Goal: Task Accomplishment & Management: Manage account settings

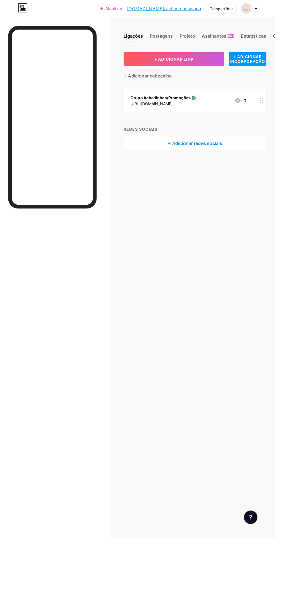
click at [230, 67] on button "+ ADICIONAR LINK" at bounding box center [192, 65] width 111 height 15
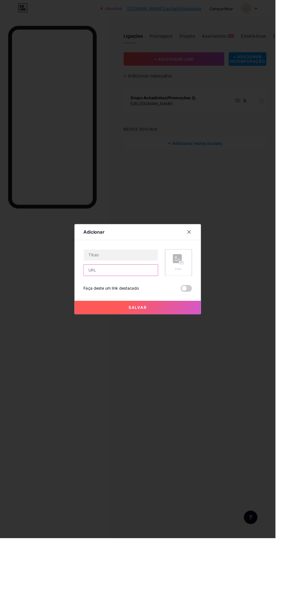
click at [152, 305] on input "text" at bounding box center [134, 299] width 82 height 12
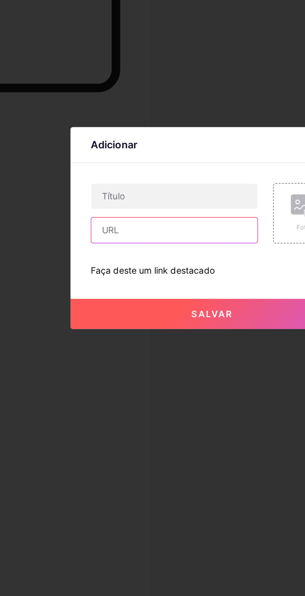
click at [137, 305] on input "text" at bounding box center [134, 299] width 82 height 12
type input "[URL][DOMAIN_NAME]"
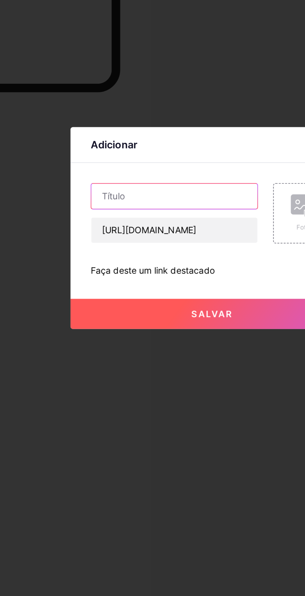
click at [154, 289] on input "text" at bounding box center [134, 282] width 82 height 12
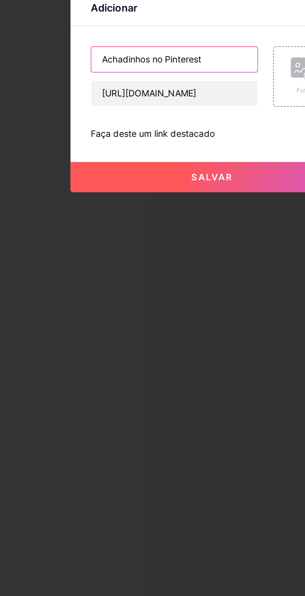
type input "Achadinhos no Pinterest"
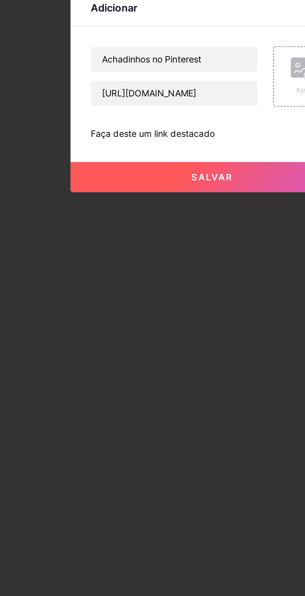
click at [170, 348] on button "Salvar" at bounding box center [152, 340] width 140 height 15
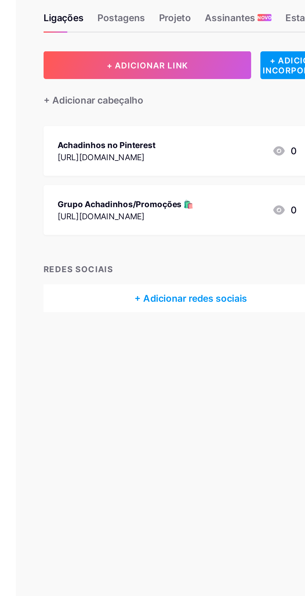
click at [217, 143] on div "[URL][DOMAIN_NAME]" at bounding box center [180, 146] width 73 height 7
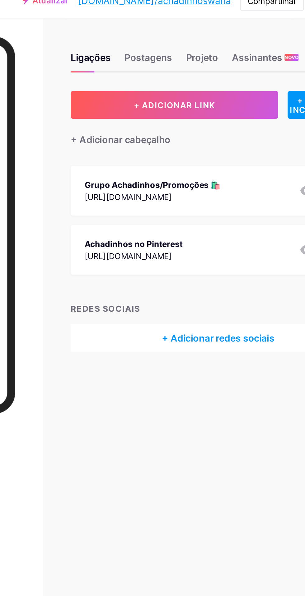
click at [204, 109] on font "Grupo Achadinhos/Promoções 🛍️" at bounding box center [180, 107] width 73 height 5
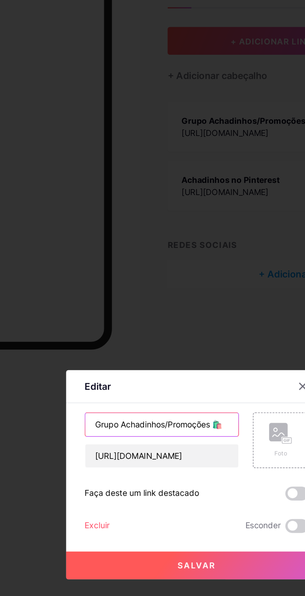
click at [159, 277] on input "Grupo Achadinhos/Promoções 🛍️" at bounding box center [134, 271] width 82 height 12
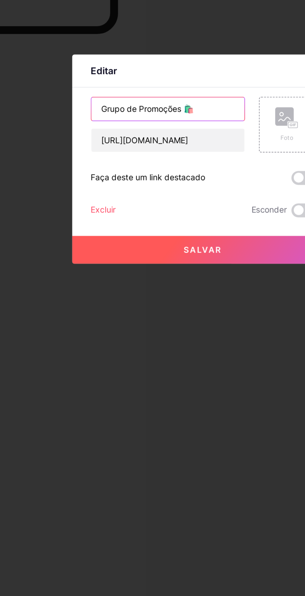
click at [145, 277] on input "Grupo de Promoções 🛍️" at bounding box center [134, 271] width 82 height 12
type input "Grupo de Promoções Whatsapp 🛍️"
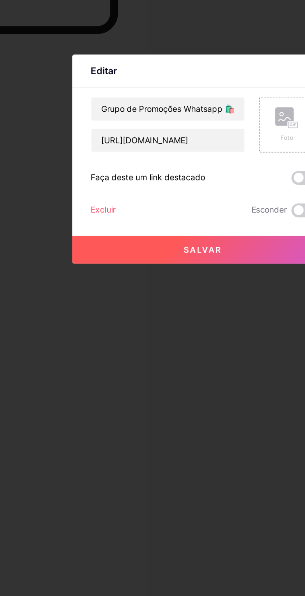
click at [171, 354] on button "Salvar" at bounding box center [152, 346] width 140 height 15
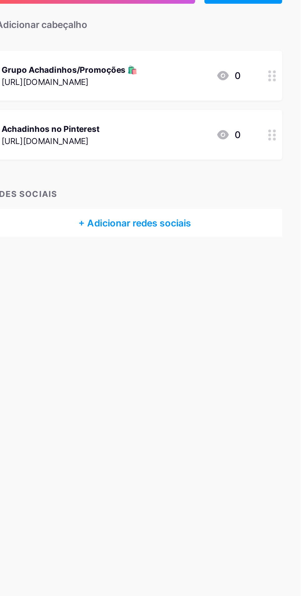
click at [213, 141] on div "Achadinhos no Pinterest [URL][DOMAIN_NAME] 0" at bounding box center [208, 143] width 128 height 14
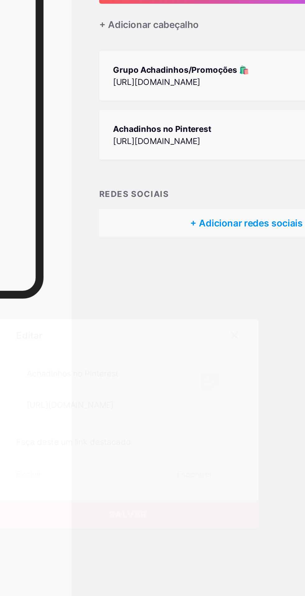
click at [169, 221] on div at bounding box center [152, 298] width 305 height 596
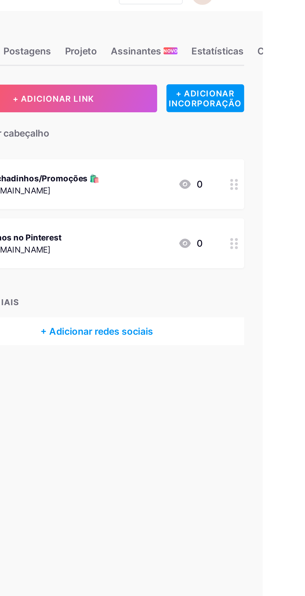
click at [236, 136] on div "Achadinhos no Pinterest [URL][DOMAIN_NAME] 0" at bounding box center [208, 143] width 128 height 14
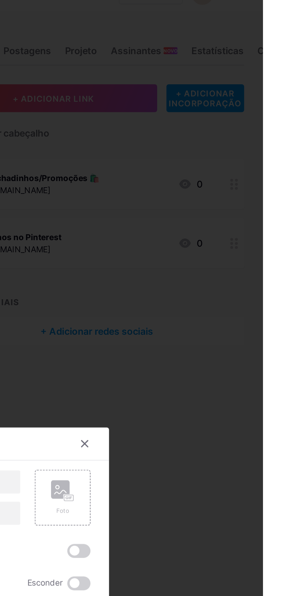
click at [198, 294] on div "Foto" at bounding box center [198, 280] width 30 height 30
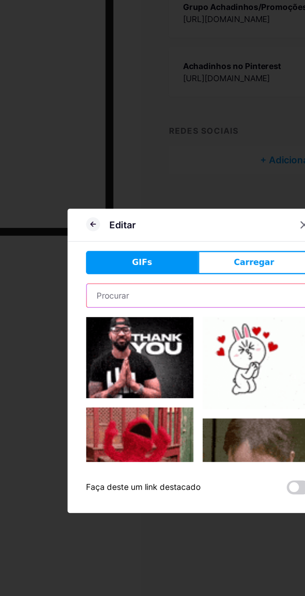
click at [165, 269] on input "text" at bounding box center [152, 263] width 119 height 12
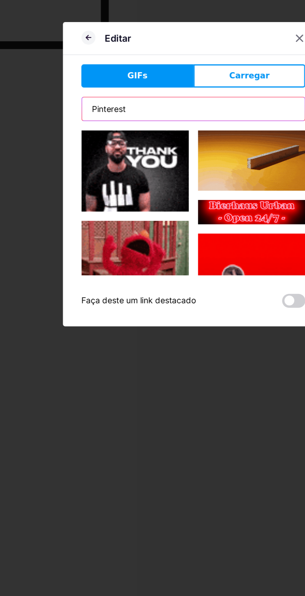
type input "Pinterest"
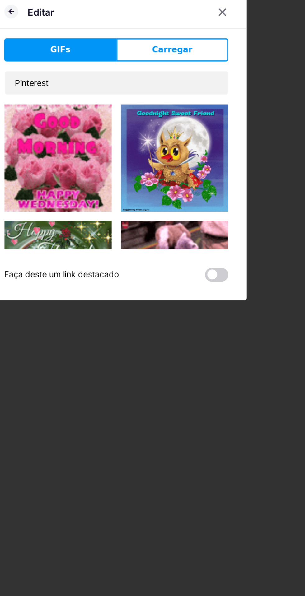
click at [200, 252] on button "Carregar" at bounding box center [182, 245] width 60 height 12
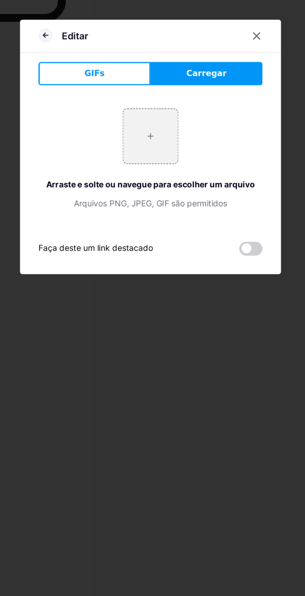
click at [161, 307] on input "file" at bounding box center [152, 292] width 29 height 29
click at [209, 240] on icon at bounding box center [209, 238] width 3 height 3
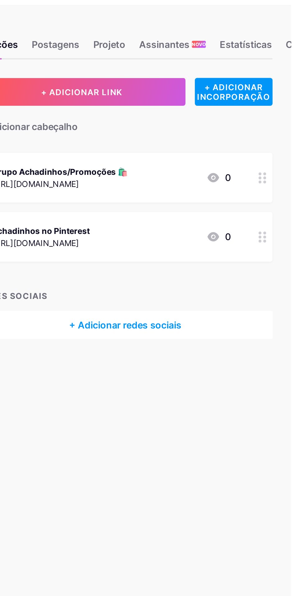
click at [191, 112] on font "[URL][DOMAIN_NAME]" at bounding box center [167, 114] width 47 height 5
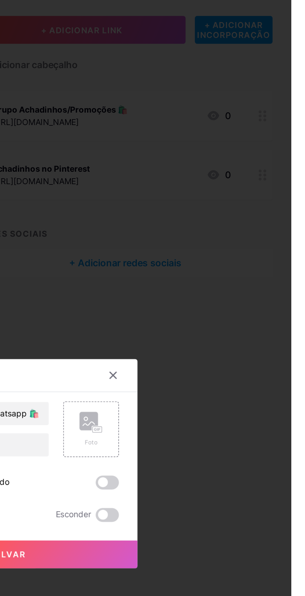
click at [201, 282] on icon at bounding box center [197, 276] width 12 height 12
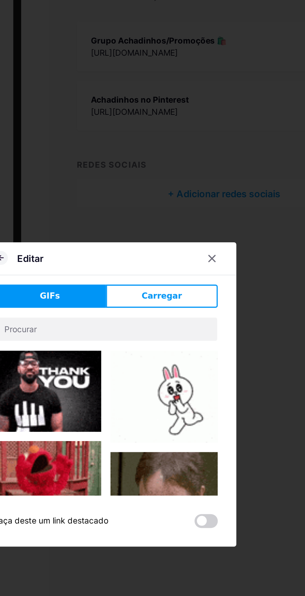
click at [191, 248] on span "Carregar" at bounding box center [182, 245] width 21 height 7
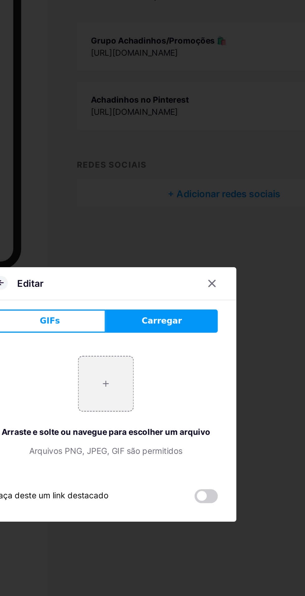
click at [153, 307] on input "file" at bounding box center [152, 292] width 29 height 29
type input "C:\fakepath\1000013312.png"
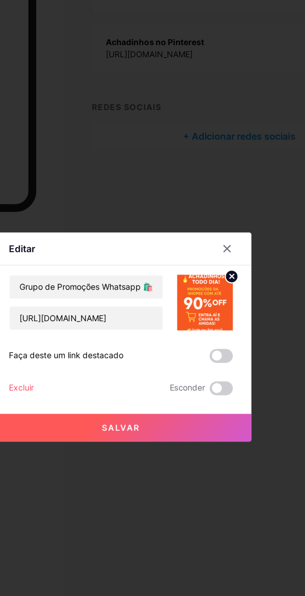
click at [210, 312] on span at bounding box center [206, 307] width 12 height 7
click at [200, 310] on input "checkbox" at bounding box center [200, 310] width 0 height 0
click at [181, 354] on button "Salvar" at bounding box center [152, 346] width 140 height 15
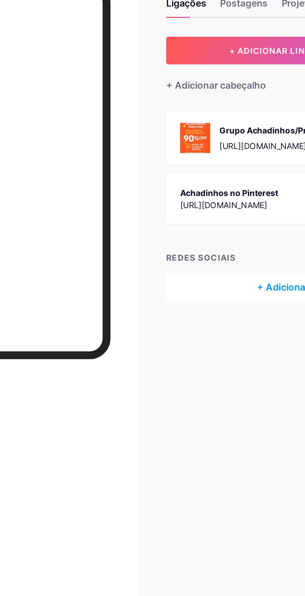
click at [154, 112] on img at bounding box center [152, 112] width 16 height 16
click at [194, 295] on img at bounding box center [198, 280] width 30 height 30
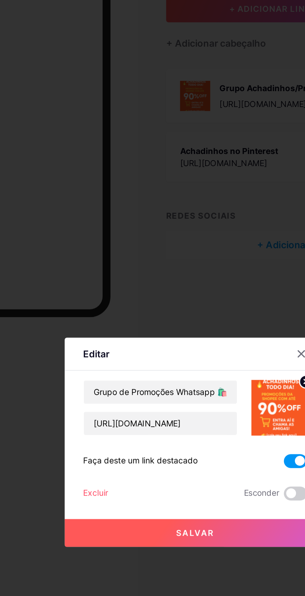
click at [194, 295] on img at bounding box center [198, 280] width 30 height 30
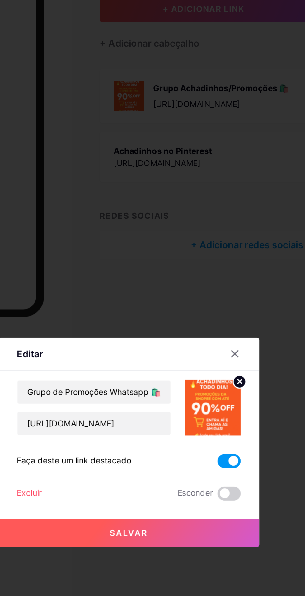
click at [212, 267] on icon at bounding box center [212, 265] width 2 height 2
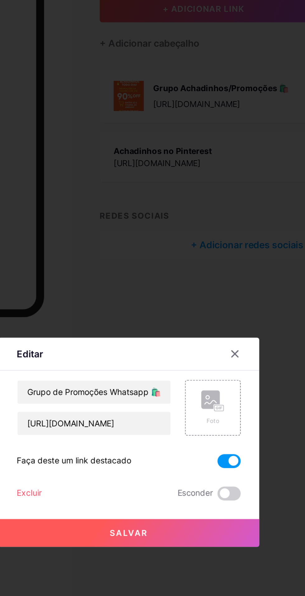
click at [200, 281] on rect at bounding box center [200, 279] width 5 height 3
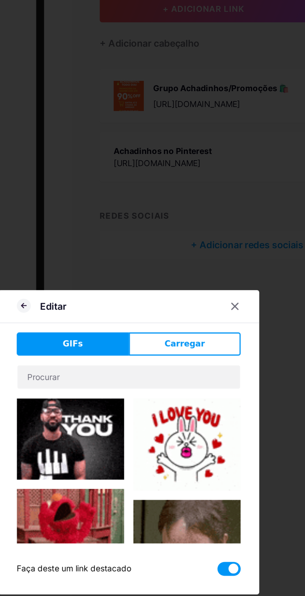
click at [185, 248] on font "Carregar" at bounding box center [182, 245] width 21 height 5
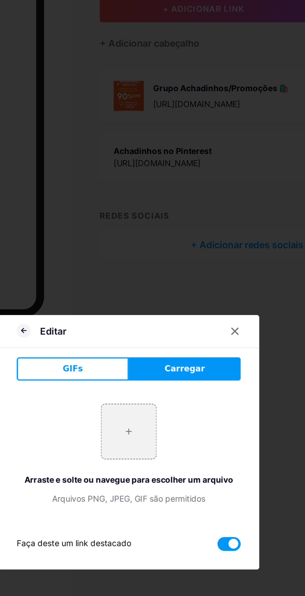
click at [156, 307] on input "file" at bounding box center [152, 292] width 29 height 29
type input "C:\fakepath\1000013312.png"
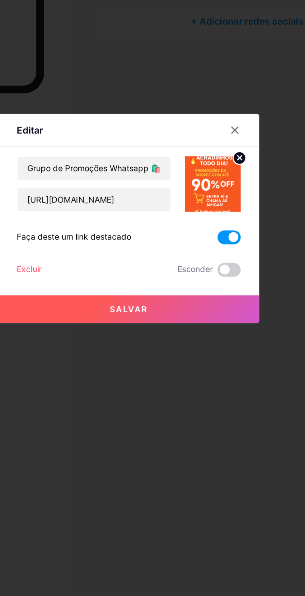
click at [202, 295] on img at bounding box center [198, 280] width 30 height 30
click at [212, 267] on icon at bounding box center [212, 265] width 2 height 2
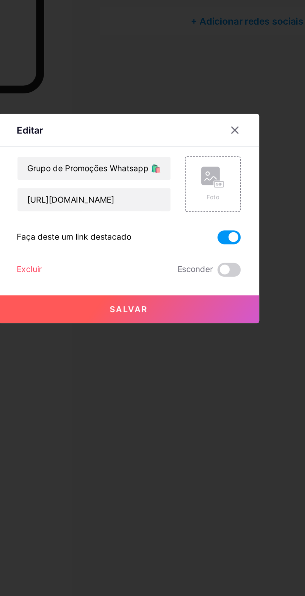
click at [203, 281] on rect at bounding box center [200, 279] width 5 height 3
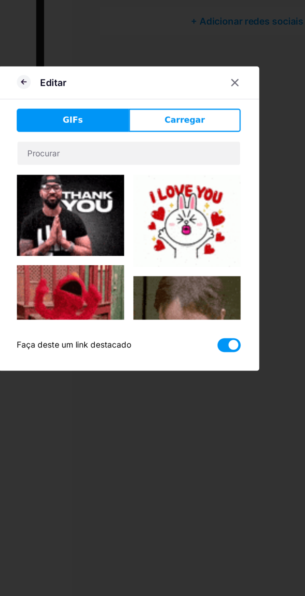
click at [196, 252] on button "Carregar" at bounding box center [182, 245] width 60 height 12
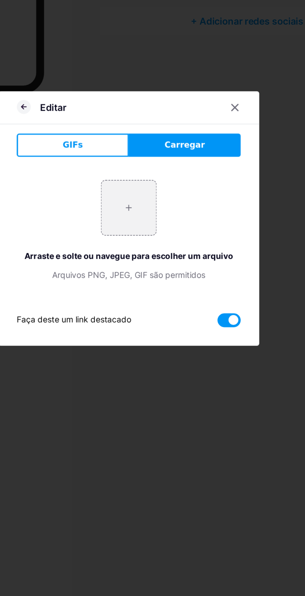
click at [156, 307] on input "file" at bounding box center [152, 292] width 29 height 29
type input "C:\fakepath\1000013312.png"
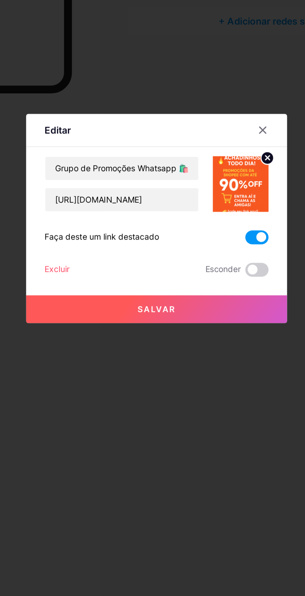
click at [204, 295] on img at bounding box center [198, 280] width 30 height 30
click at [193, 295] on img at bounding box center [198, 280] width 30 height 30
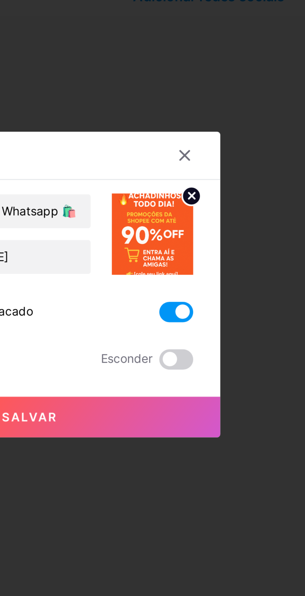
click at [227, 278] on div at bounding box center [152, 298] width 305 height 596
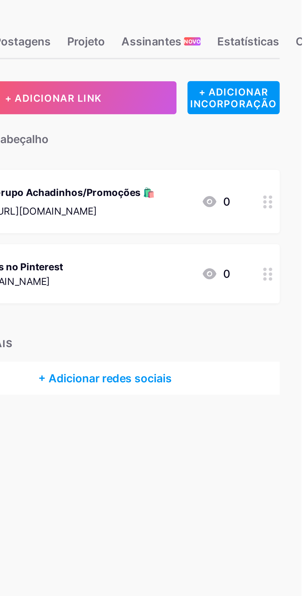
click at [241, 145] on div "Achadinhos no Pinterest [URL][DOMAIN_NAME] 0" at bounding box center [208, 145] width 128 height 14
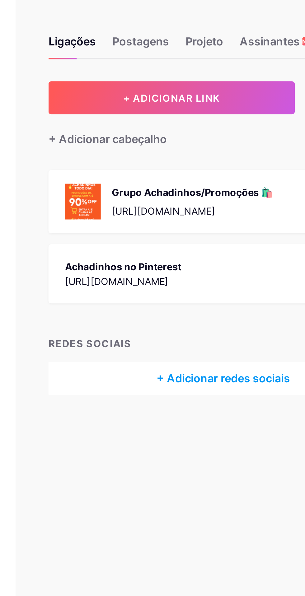
click at [202, 147] on div "Achadinhos no Pinterest [URL][DOMAIN_NAME] 0" at bounding box center [208, 145] width 128 height 14
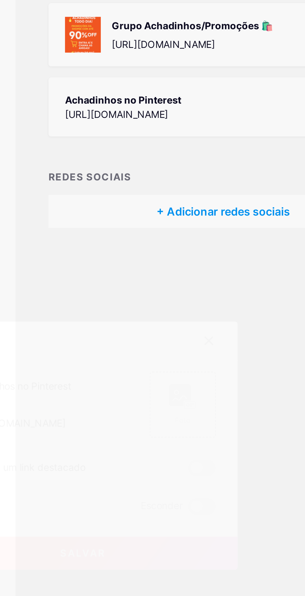
click at [207, 295] on div "Foto" at bounding box center [198, 280] width 30 height 30
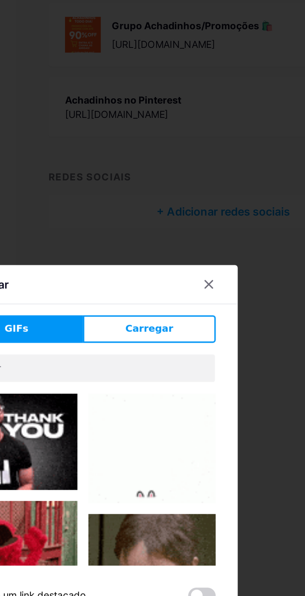
click at [190, 252] on button "Carregar" at bounding box center [182, 245] width 60 height 12
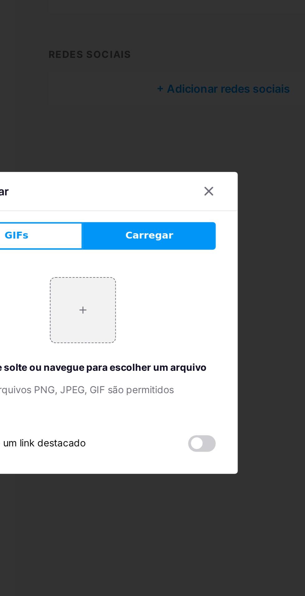
click at [158, 307] on input "file" at bounding box center [152, 292] width 29 height 29
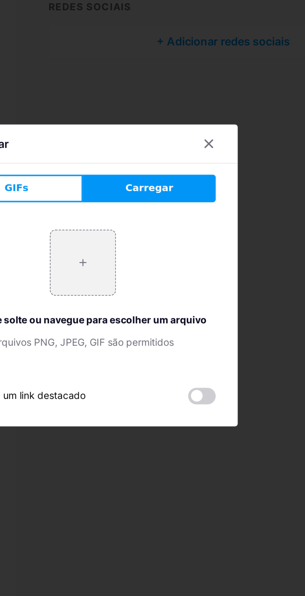
type input "C:\fakepath\1000014857.png"
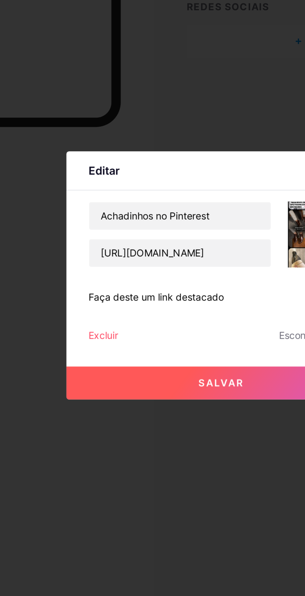
click at [150, 354] on button "Salvar" at bounding box center [152, 346] width 140 height 15
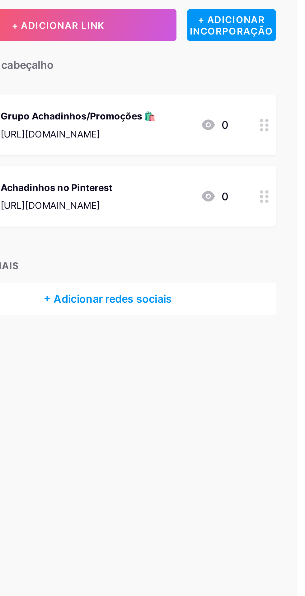
click at [274, 148] on div "Achadinhos no Pinterest [URL][DOMAIN_NAME] 0" at bounding box center [216, 146] width 158 height 29
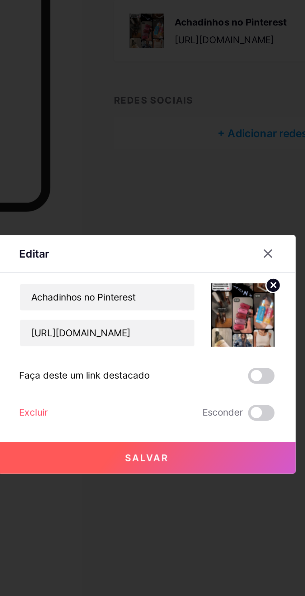
click at [208, 312] on span at bounding box center [206, 307] width 12 height 7
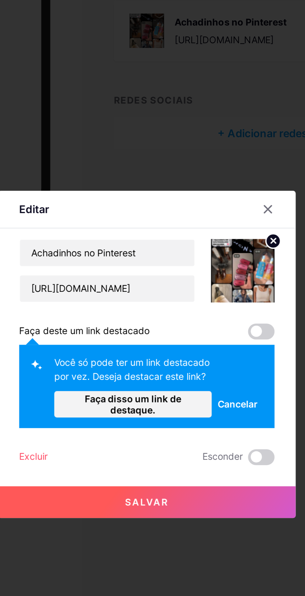
click at [207, 331] on div "Você só pode ter um link destacado por vez. Deseja destacar este link? Faça dis…" at bounding box center [152, 313] width 120 height 39
click at [210, 291] on span at bounding box center [206, 287] width 12 height 7
click at [209, 291] on span at bounding box center [206, 287] width 12 height 7
click at [169, 327] on font "Faça disso um link de destaque." at bounding box center [146, 321] width 67 height 11
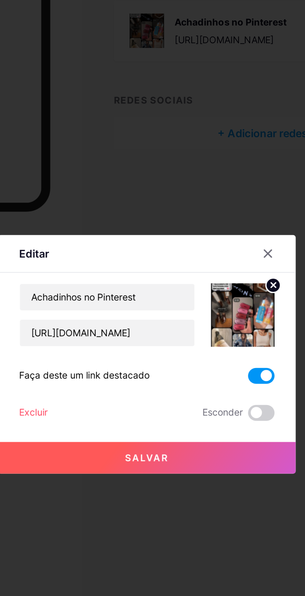
click at [172, 354] on button "Salvar" at bounding box center [152, 346] width 140 height 15
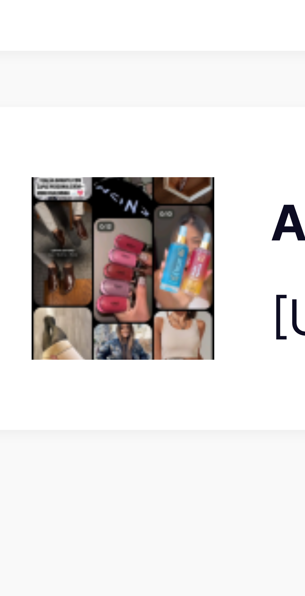
click at [155, 147] on img at bounding box center [152, 146] width 16 height 16
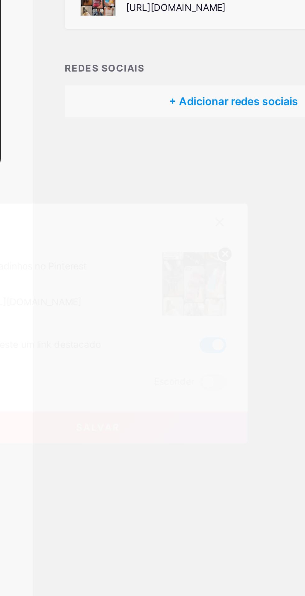
click at [212, 267] on icon at bounding box center [212, 265] width 2 height 2
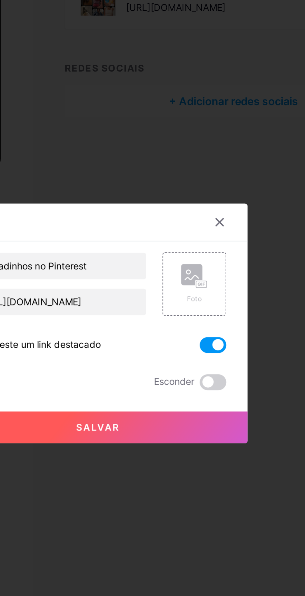
click at [205, 312] on span at bounding box center [206, 307] width 12 height 7
click at [200, 310] on input "checkbox" at bounding box center [200, 310] width 0 height 0
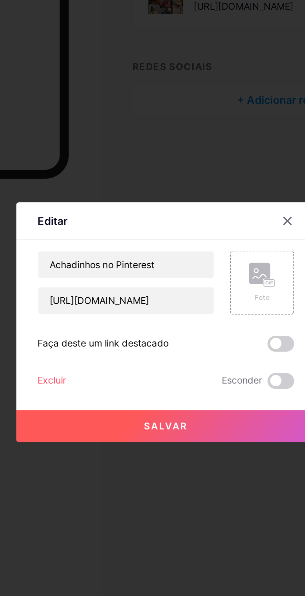
click at [171, 354] on button "Salvar" at bounding box center [152, 346] width 140 height 15
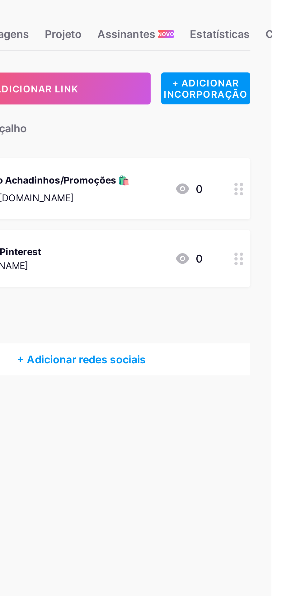
click at [212, 114] on font "[URL][DOMAIN_NAME]" at bounding box center [188, 116] width 47 height 5
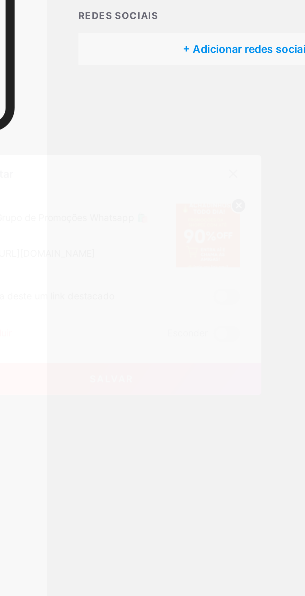
click at [205, 312] on span at bounding box center [206, 307] width 12 height 7
click at [200, 310] on input "checkbox" at bounding box center [200, 310] width 0 height 0
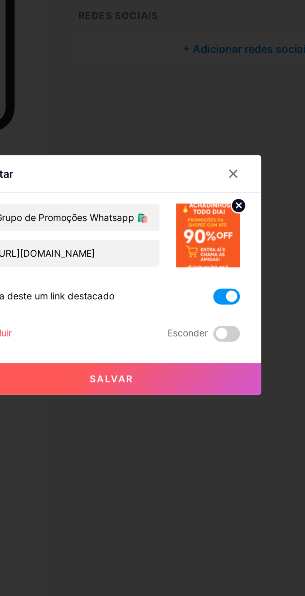
click at [185, 354] on button "Salvar" at bounding box center [152, 346] width 140 height 15
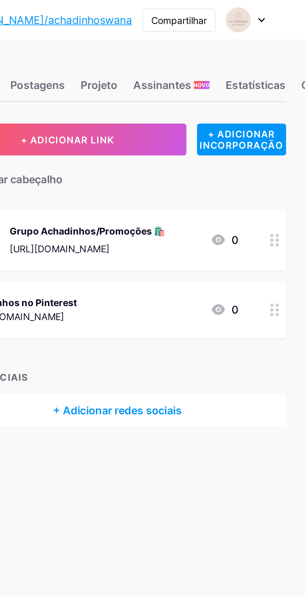
click at [259, 146] on div "Achadinhos no Pinterest [URL][DOMAIN_NAME] 0" at bounding box center [208, 145] width 128 height 14
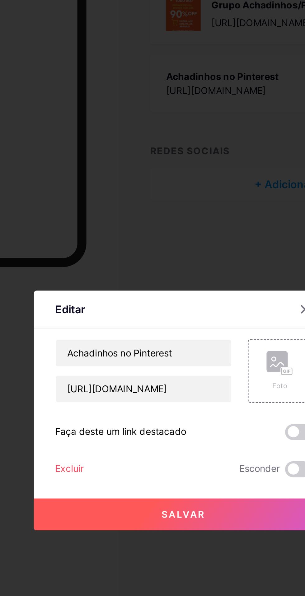
click at [194, 289] on div "Foto" at bounding box center [197, 286] width 12 height 5
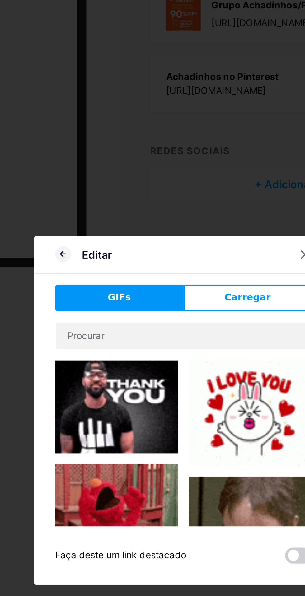
click at [188, 248] on span "Carregar" at bounding box center [182, 245] width 21 height 7
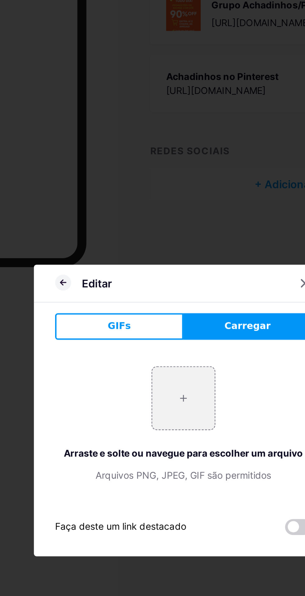
click at [154, 307] on input "file" at bounding box center [152, 292] width 29 height 29
type input "C:\fakepath\1000014858.jpg"
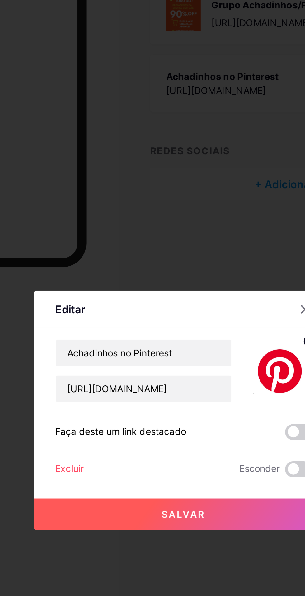
click at [179, 354] on button "Salvar" at bounding box center [152, 346] width 140 height 15
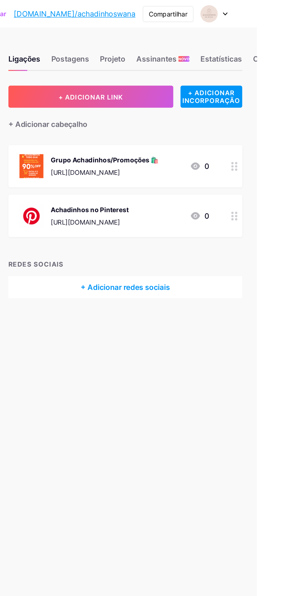
click at [282, 68] on font "+ ADICIONAR INCORPORAÇÃO" at bounding box center [273, 65] width 39 height 11
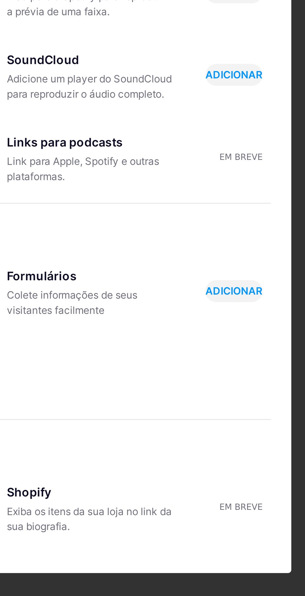
click at [261, 361] on font "ADICIONAR" at bounding box center [258, 359] width 21 height 5
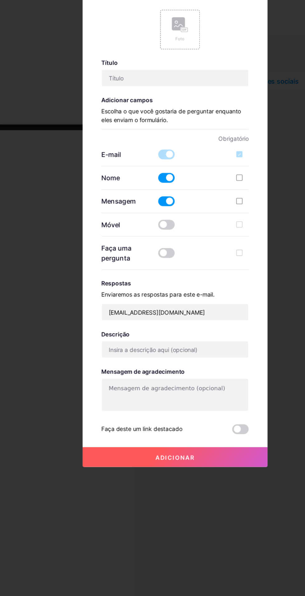
click at [209, 121] on icon at bounding box center [209, 118] width 5 height 5
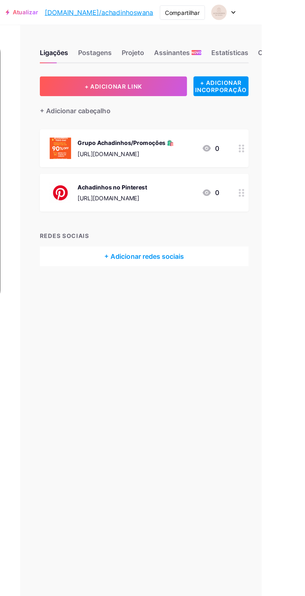
click at [282, 61] on font "+ ADICIONAR INCORPORAÇÃO" at bounding box center [273, 65] width 39 height 11
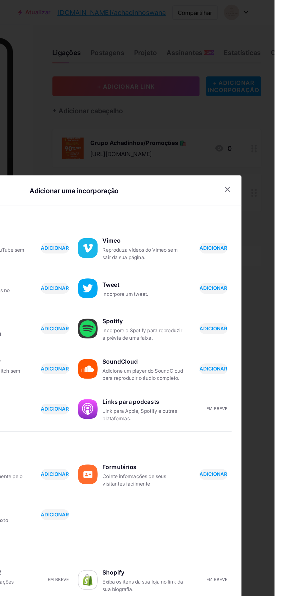
click at [274, 155] on div "Adicionar uma incorporação" at bounding box center [152, 147] width 275 height 18
click at [269, 145] on icon at bounding box center [269, 142] width 3 height 3
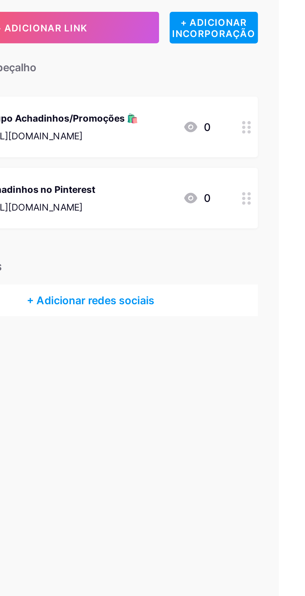
click at [238, 144] on div "Achadinhos no Pinterest [URL][DOMAIN_NAME] 0" at bounding box center [208, 146] width 128 height 16
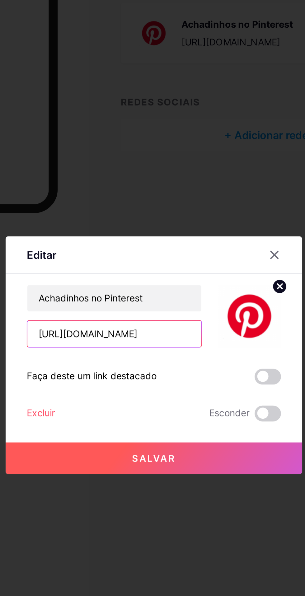
click at [159, 294] on input "[URL][DOMAIN_NAME]" at bounding box center [134, 288] width 82 height 12
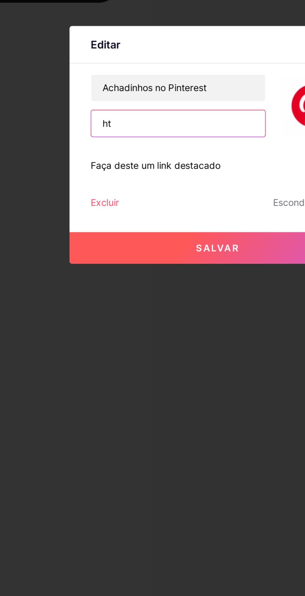
type input "h"
type input "[URL][DOMAIN_NAME]"
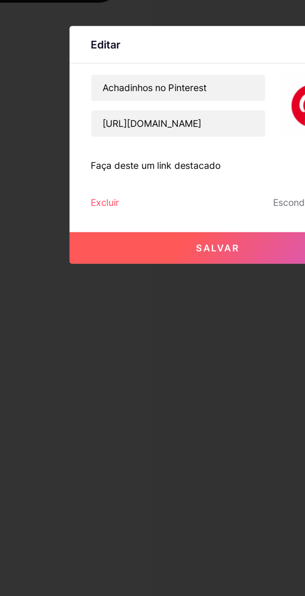
click at [167, 354] on button "Salvar" at bounding box center [152, 346] width 140 height 15
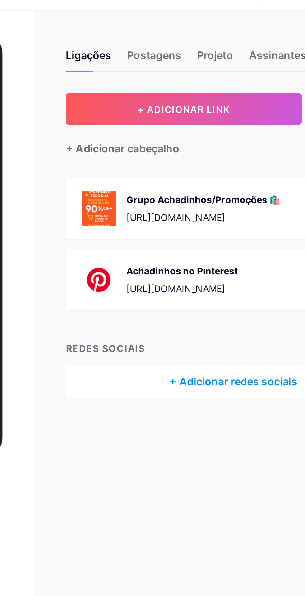
click at [207, 146] on div "Achadinhos no Pinterest [URL][DOMAIN_NAME]" at bounding box center [191, 146] width 53 height 16
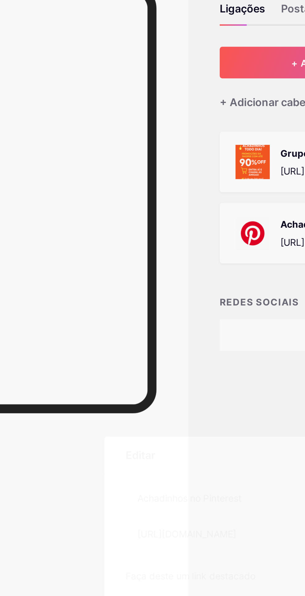
click at [139, 203] on div at bounding box center [152, 298] width 305 height 596
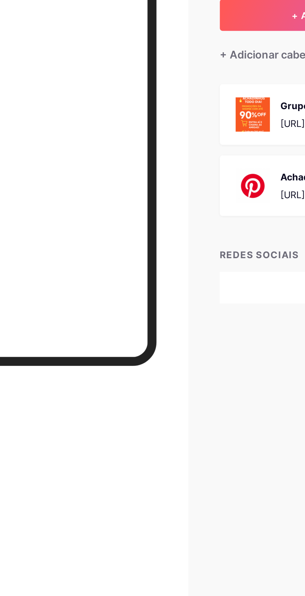
click at [158, 150] on img at bounding box center [152, 146] width 16 height 16
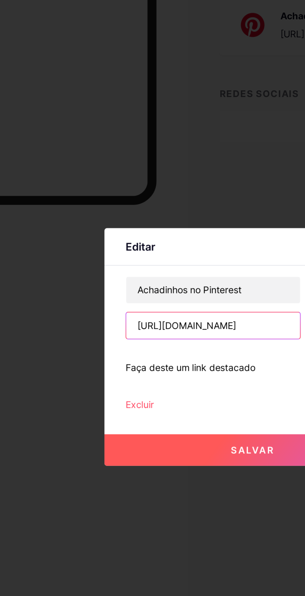
click at [157, 294] on input "[URL][DOMAIN_NAME]" at bounding box center [134, 288] width 82 height 12
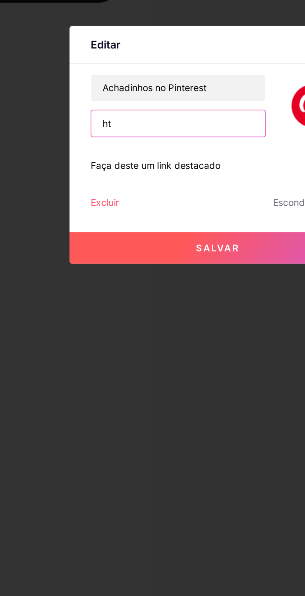
type input "h"
type input "[URL][DOMAIN_NAME]"
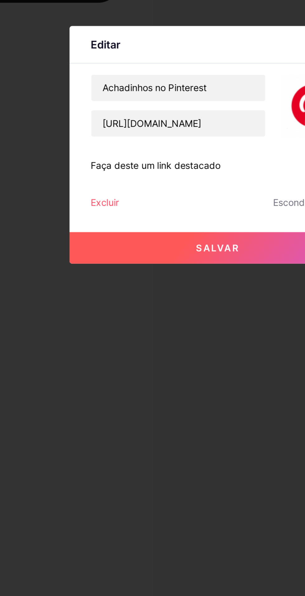
click at [166, 354] on button "Salvar" at bounding box center [152, 346] width 140 height 15
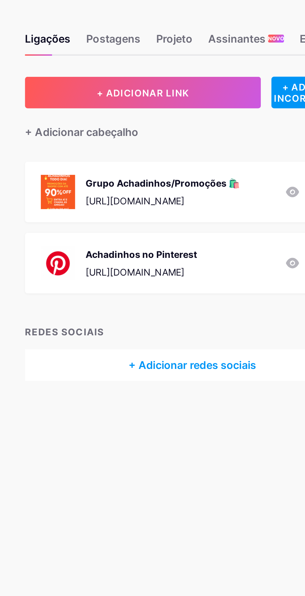
click at [220, 68] on button "+ ADICIONAR LINK" at bounding box center [192, 65] width 111 height 15
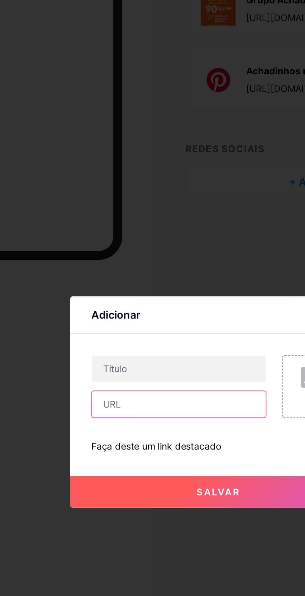
click at [129, 305] on input "text" at bounding box center [134, 299] width 82 height 12
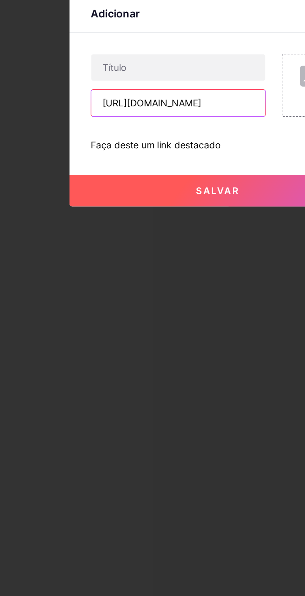
type input "[URL][DOMAIN_NAME]"
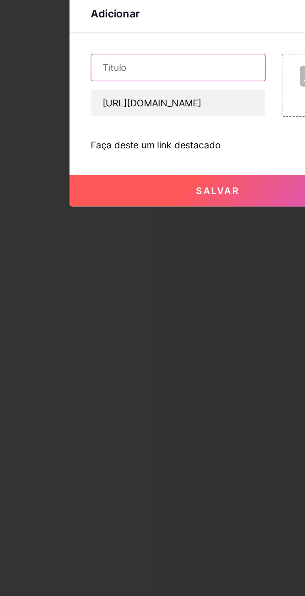
click at [150, 289] on input "text" at bounding box center [134, 282] width 82 height 12
type input "Achadinhos no Pinterest 🛍️"
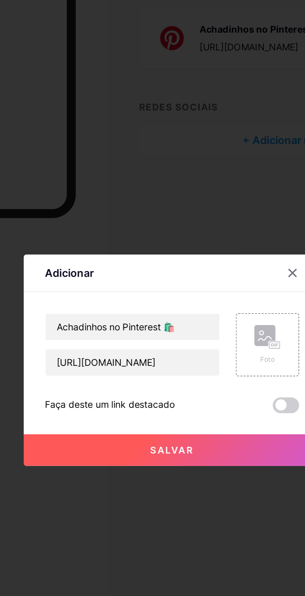
click at [196, 291] on rect at bounding box center [196, 286] width 10 height 10
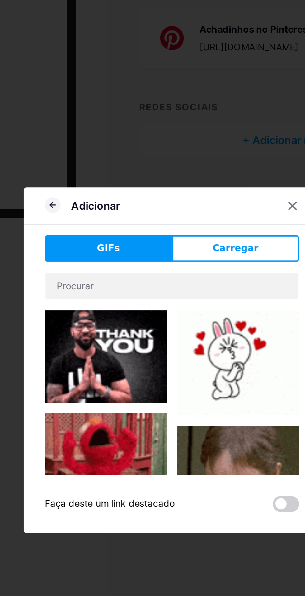
click at [190, 248] on span "Carregar" at bounding box center [182, 245] width 21 height 7
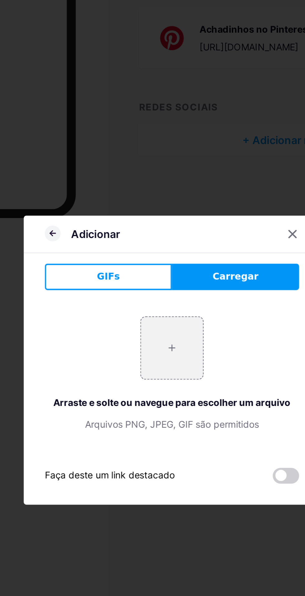
click at [156, 307] on input "file" at bounding box center [152, 292] width 29 height 29
type input "C:\fakepath\1000014858.jpg"
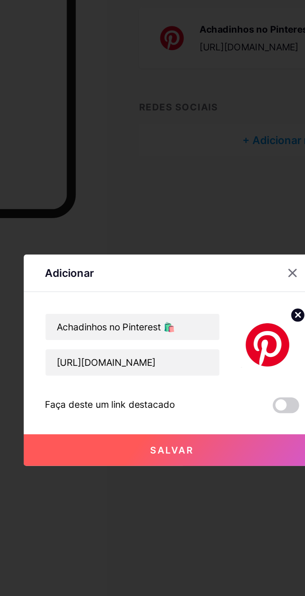
click at [149, 348] on button "Salvar" at bounding box center [152, 340] width 140 height 15
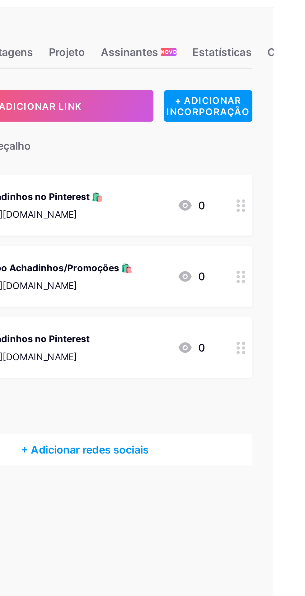
click at [262, 181] on icon at bounding box center [263, 179] width 6 height 5
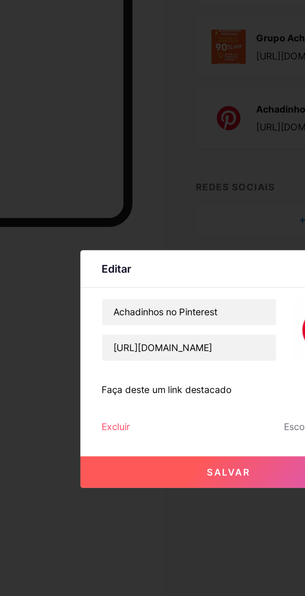
click at [98, 329] on div "Excluir" at bounding box center [98, 325] width 13 height 7
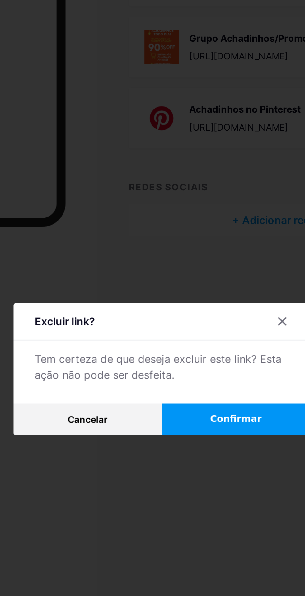
click at [179, 329] on button "Confirmar" at bounding box center [187, 321] width 70 height 15
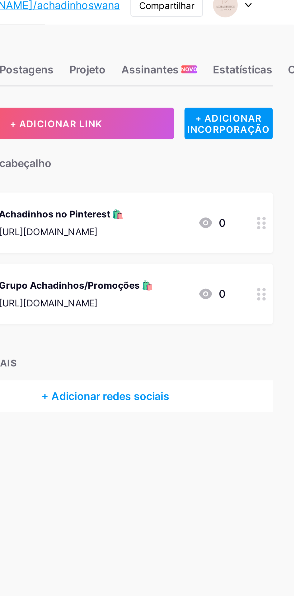
click at [238, 141] on div "Grupo Achadinhos/Promoções 🛍️" at bounding box center [201, 141] width 73 height 7
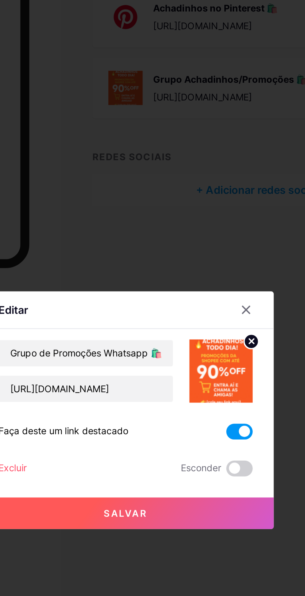
click at [163, 354] on button "Salvar" at bounding box center [152, 346] width 140 height 15
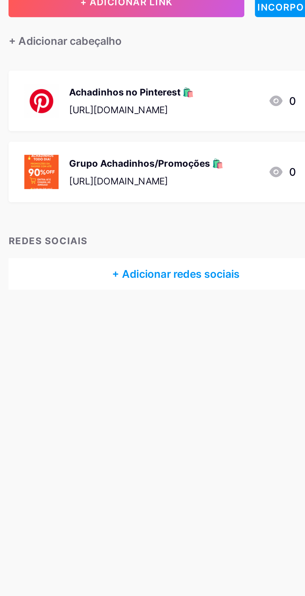
click at [212, 150] on font "[URL][DOMAIN_NAME]" at bounding box center [188, 149] width 47 height 5
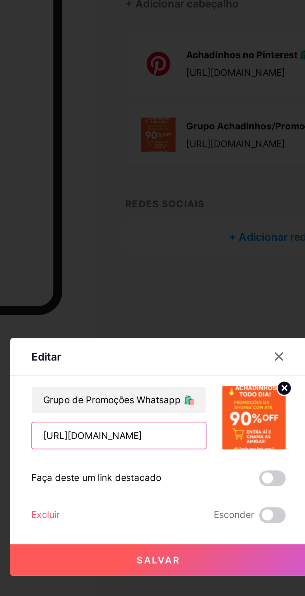
click at [137, 294] on input "[URL][DOMAIN_NAME]" at bounding box center [134, 288] width 82 height 12
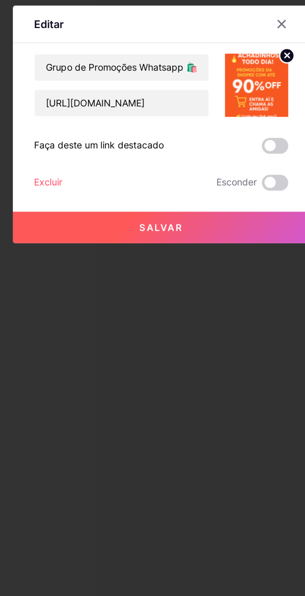
click at [100, 328] on font "Excluir" at bounding box center [98, 324] width 13 height 5
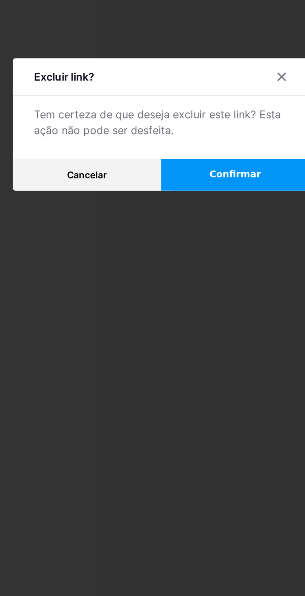
click at [198, 329] on button "Confirmar" at bounding box center [187, 321] width 70 height 15
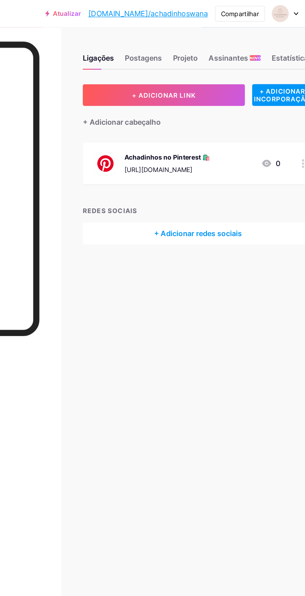
click at [228, 68] on button "+ ADICIONAR LINK" at bounding box center [192, 65] width 111 height 15
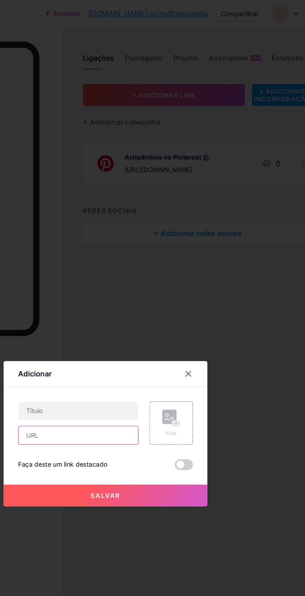
click at [139, 305] on input "text" at bounding box center [134, 299] width 82 height 12
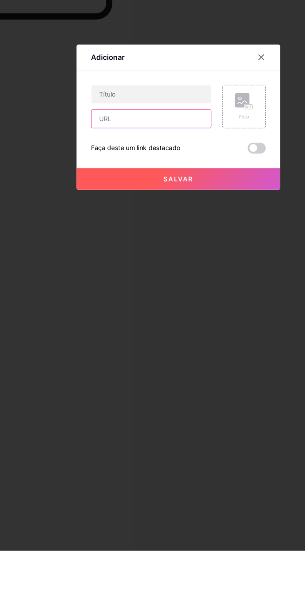
type input "[URL][DOMAIN_NAME]"
click at [201, 300] on div "Foto" at bounding box center [197, 290] width 12 height 19
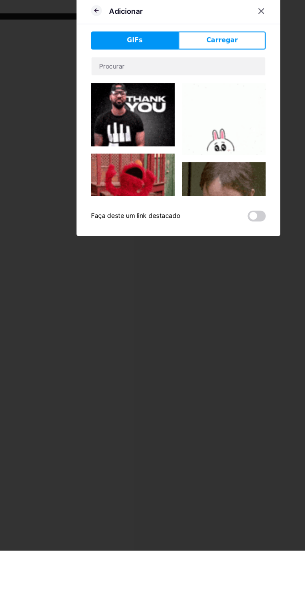
click at [188, 248] on font "Carregar" at bounding box center [182, 245] width 21 height 5
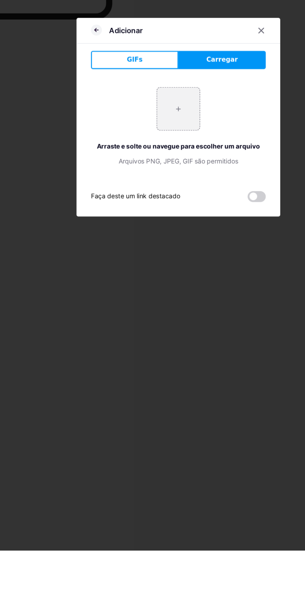
click at [154, 307] on input "file" at bounding box center [152, 292] width 29 height 29
type input "C:\fakepath\1000013312.png"
click at [211, 356] on span at bounding box center [206, 352] width 12 height 7
click at [200, 354] on input "checkbox" at bounding box center [200, 354] width 0 height 0
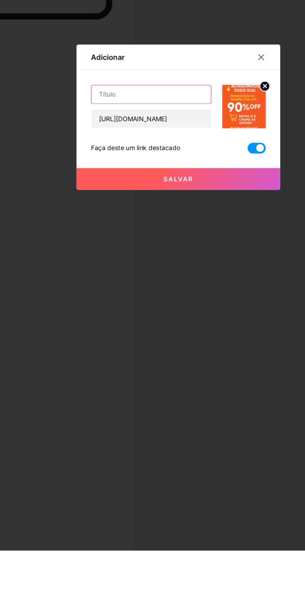
click at [152, 289] on input "text" at bounding box center [134, 282] width 82 height 12
type input "Grupo Whatsapp/Promoções 🛍️"
click at [174, 348] on button "Salvar" at bounding box center [152, 340] width 140 height 15
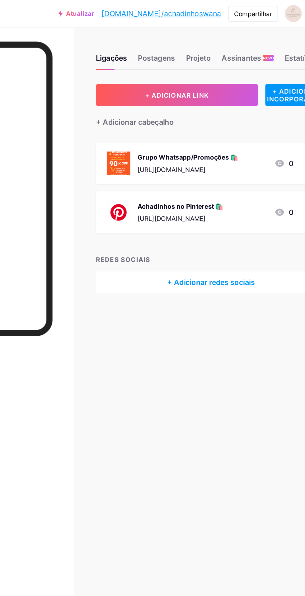
click at [212, 115] on font "[URL][DOMAIN_NAME]" at bounding box center [188, 116] width 47 height 5
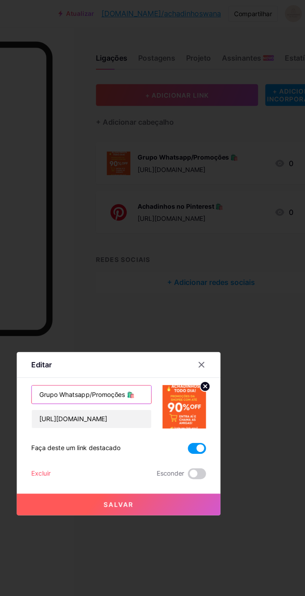
click at [149, 277] on input "Grupo Whatsapp/Promoções 🛍️" at bounding box center [134, 271] width 82 height 12
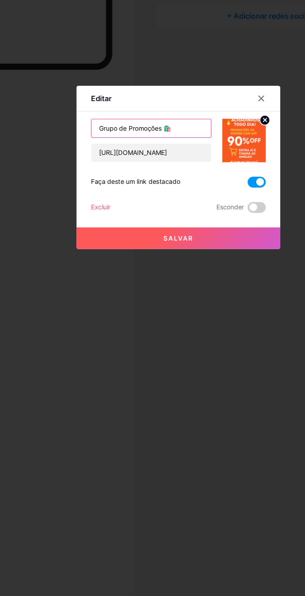
click at [143, 277] on input "Grupo de Promoções 🛍️" at bounding box center [134, 271] width 82 height 12
type input "Grupo de Promoções Whatsapp 🛍️"
click at [189, 354] on button "Salvar" at bounding box center [152, 346] width 140 height 15
